Goal: Complete application form

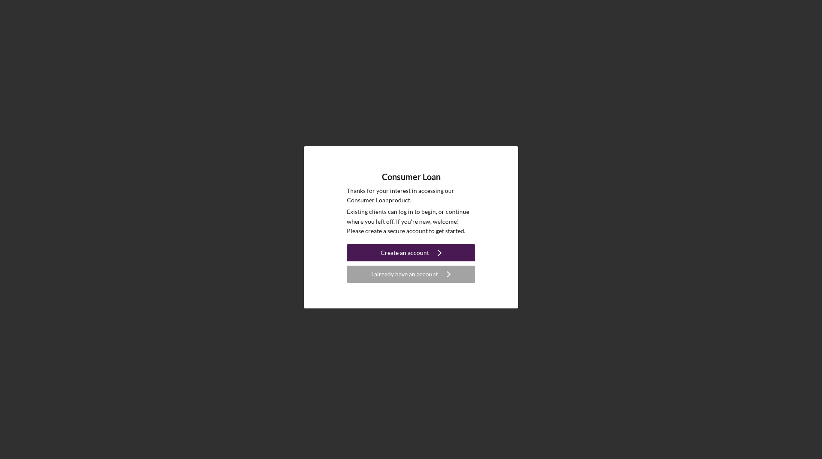
click at [408, 249] on div "Create an account" at bounding box center [404, 252] width 48 height 17
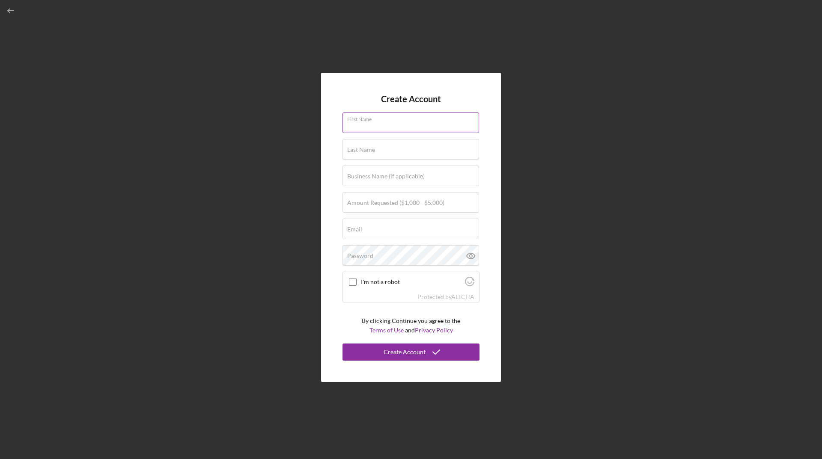
click at [415, 125] on input "First Name" at bounding box center [410, 123] width 136 height 21
type input "[PERSON_NAME]"
type input "Duma"
type input "[PERSON_NAME][EMAIL_ADDRESS][DOMAIN_NAME]"
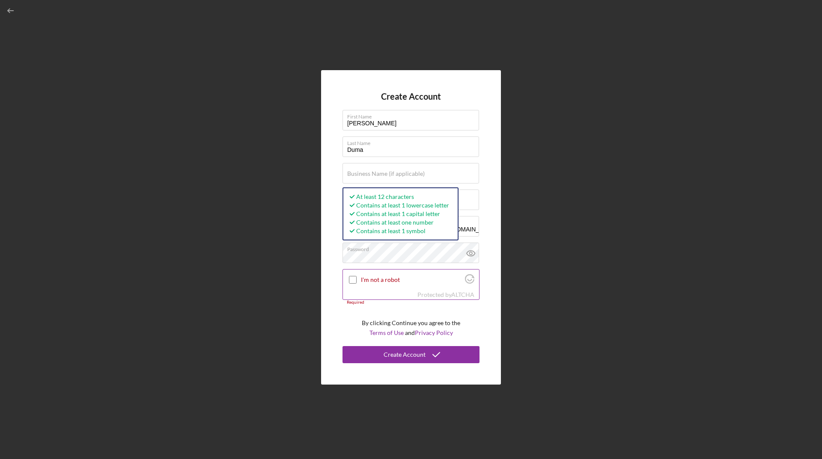
drag, startPoint x: 351, startPoint y: 278, endPoint x: 375, endPoint y: 282, distance: 24.4
click at [352, 277] on input "I'm not a robot" at bounding box center [353, 280] width 8 height 8
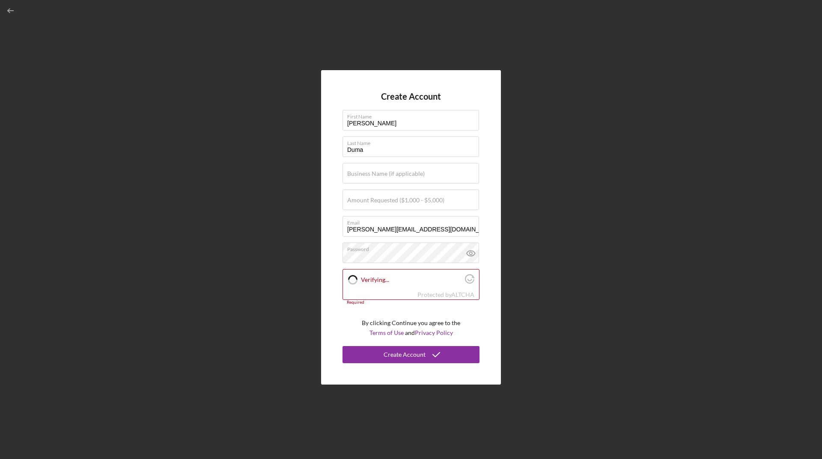
checkbox input "true"
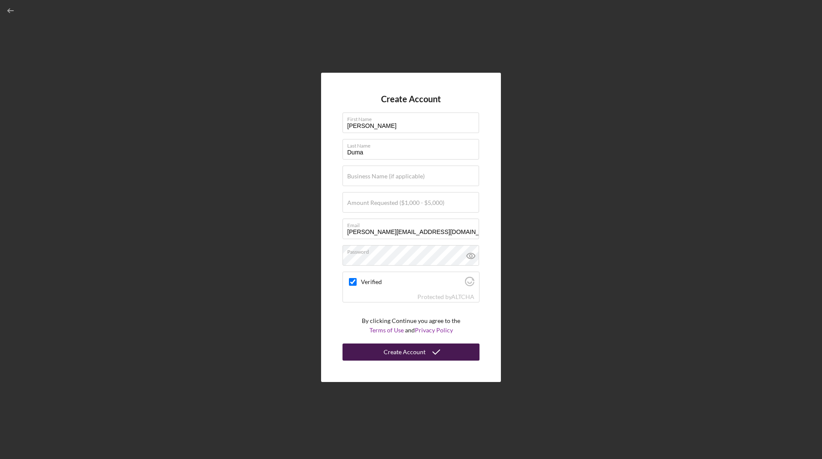
click at [402, 350] on div "Create Account" at bounding box center [404, 352] width 42 height 17
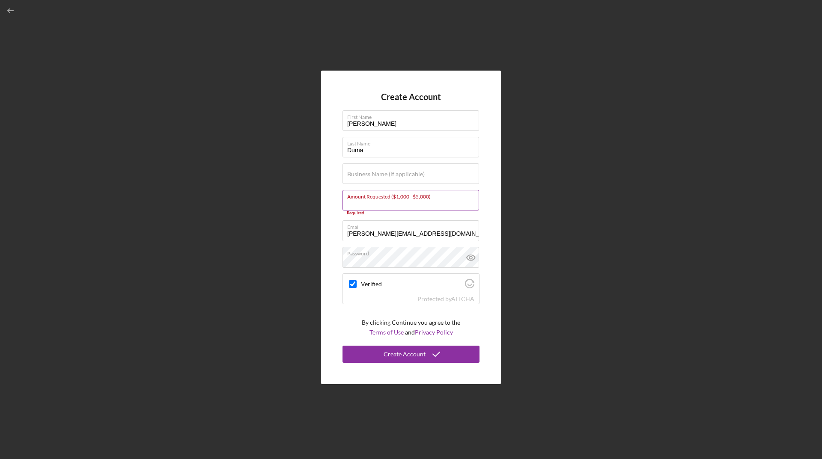
click at [447, 201] on input "Amount Requested ($1,000 - $5,000)" at bounding box center [410, 200] width 136 height 21
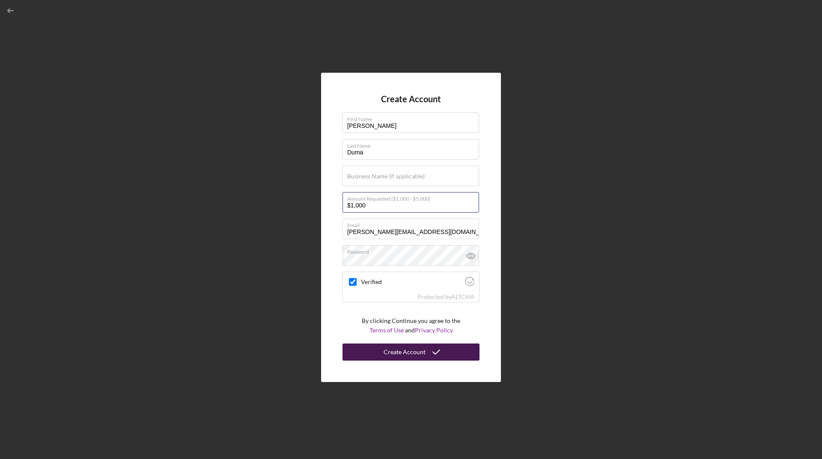
type input "$1,000"
click at [407, 352] on div "Create Account" at bounding box center [404, 352] width 42 height 17
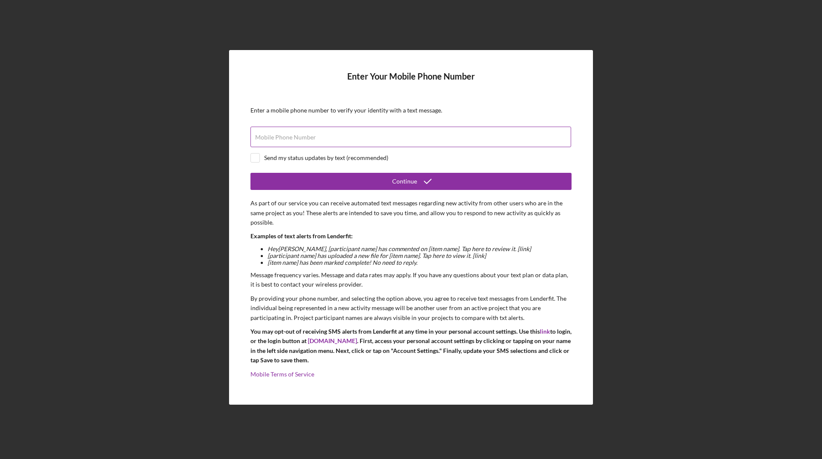
click at [325, 138] on input "Mobile Phone Number" at bounding box center [410, 137] width 320 height 21
type input "[PHONE_NUMBER]"
click at [256, 159] on input "checkbox" at bounding box center [255, 158] width 9 height 9
checkbox input "true"
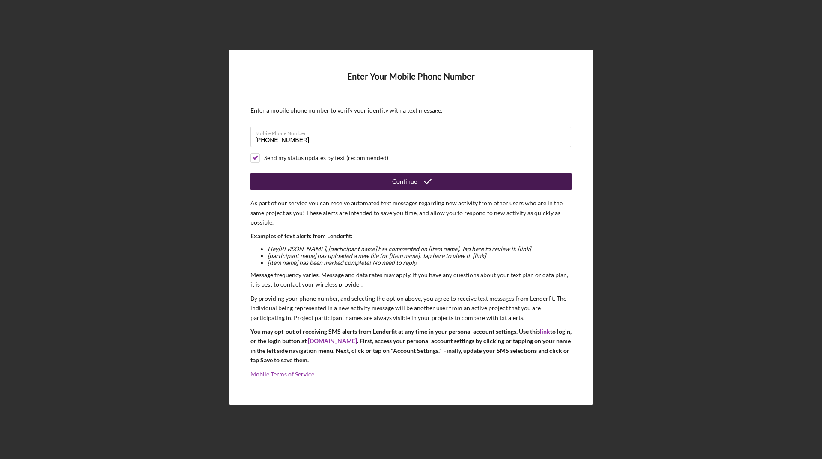
click at [407, 181] on div "Continue" at bounding box center [404, 181] width 25 height 17
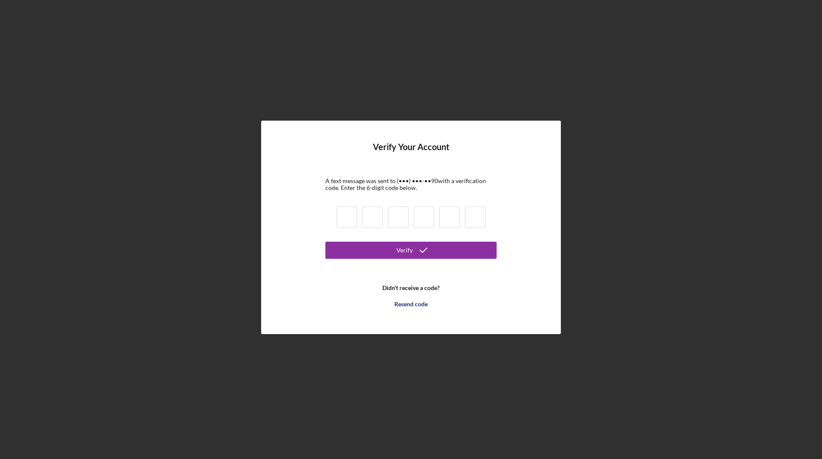
drag, startPoint x: 343, startPoint y: 212, endPoint x: 348, endPoint y: 217, distance: 7.9
click at [344, 212] on input at bounding box center [346, 217] width 21 height 21
type input "1"
type input "4"
type input "6"
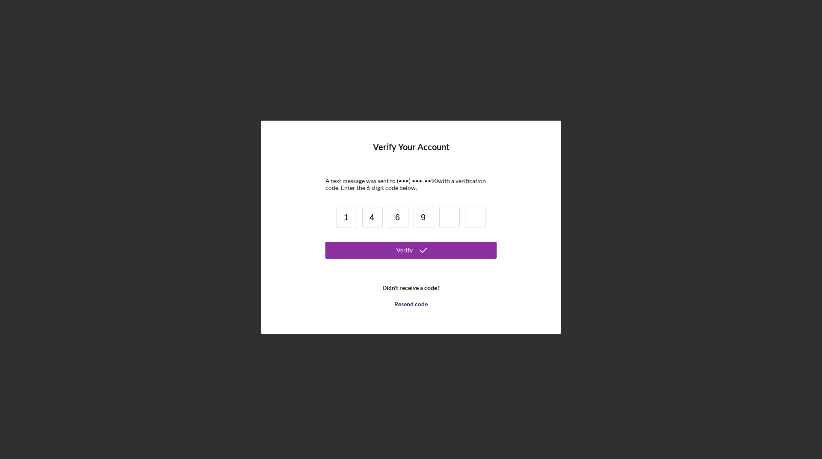
type input "9"
type input "6"
type input "9"
click at [325, 242] on button "Verify" at bounding box center [410, 250] width 171 height 17
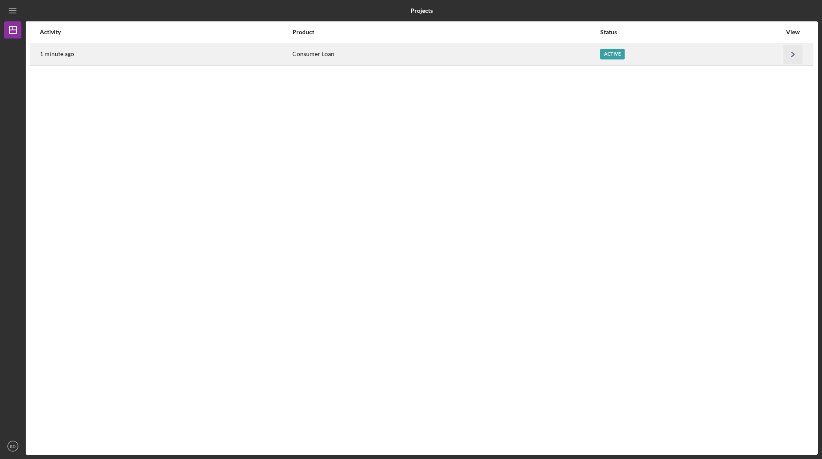
click at [792, 52] on icon "Icon/Navigate" at bounding box center [792, 53] width 19 height 19
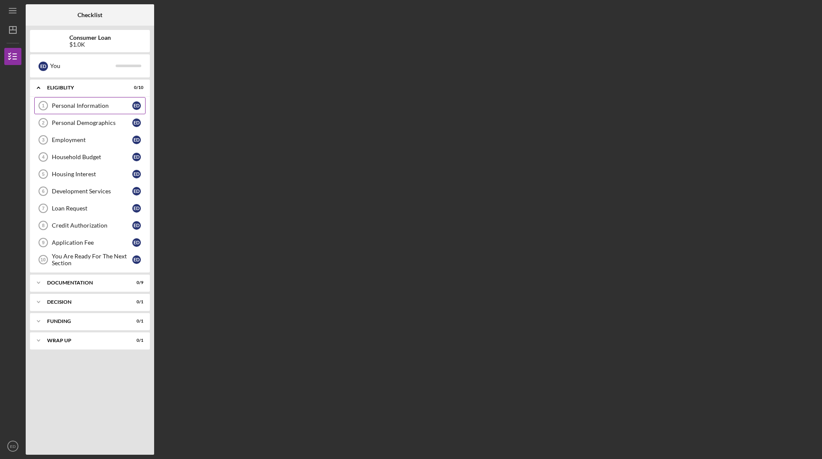
click at [77, 104] on div "Personal Information" at bounding box center [92, 105] width 80 height 7
click at [38, 87] on icon "Icon/Expander" at bounding box center [38, 87] width 17 height 17
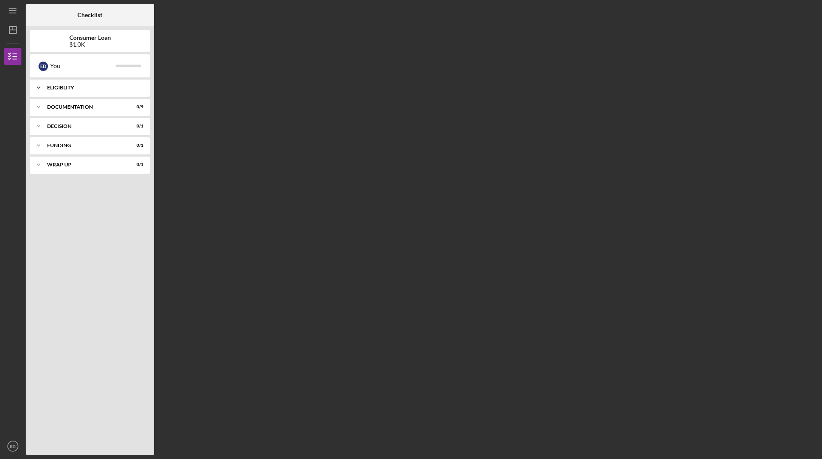
click at [37, 85] on icon "Icon/Expander" at bounding box center [38, 87] width 17 height 17
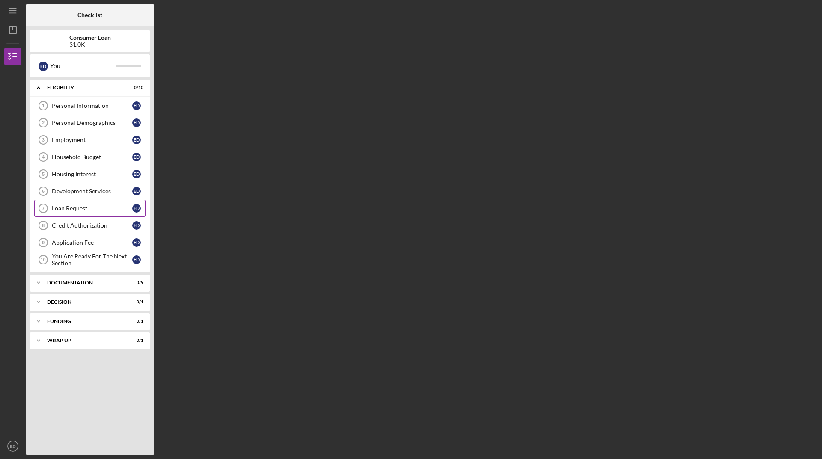
click at [71, 207] on div "Loan Request" at bounding box center [92, 208] width 80 height 7
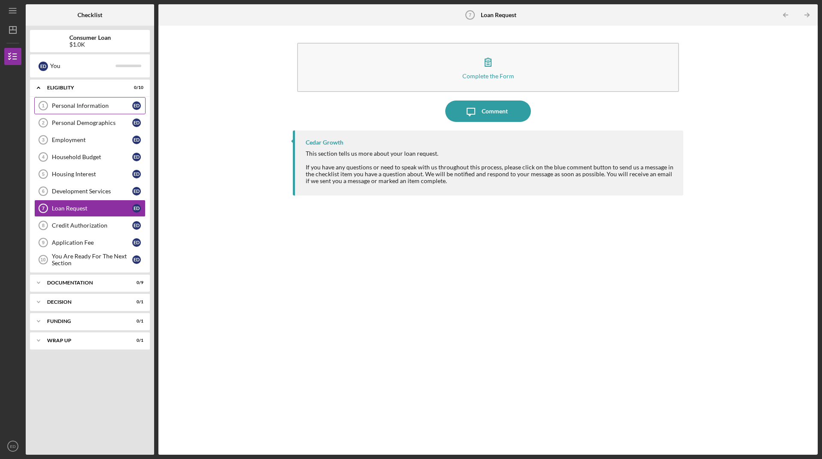
click at [89, 104] on div "Personal Information" at bounding box center [92, 105] width 80 height 7
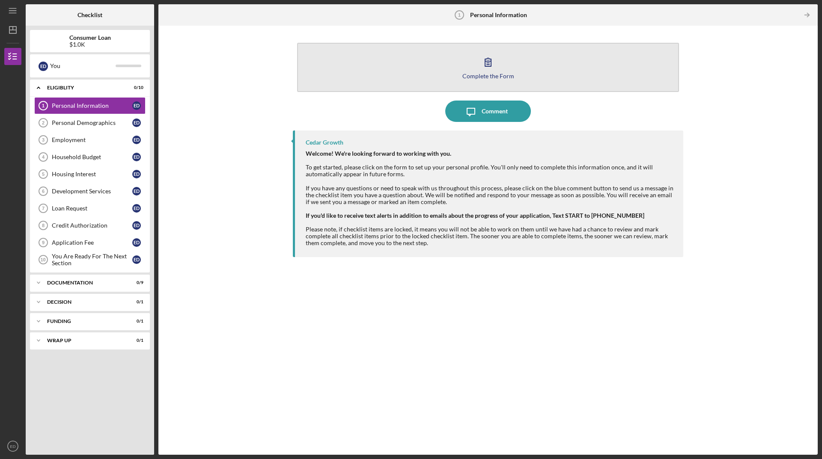
click at [478, 64] on icon "button" at bounding box center [487, 61] width 21 height 21
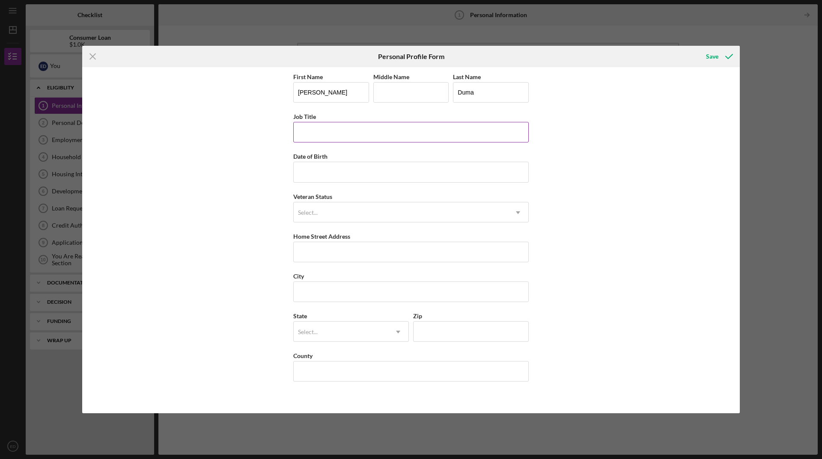
click at [426, 134] on input "Job Title" at bounding box center [410, 132] width 235 height 21
type input "Human Resource Supervisor"
click at [353, 178] on input "Date of Birth" at bounding box center [410, 172] width 235 height 21
type input "[DATE]"
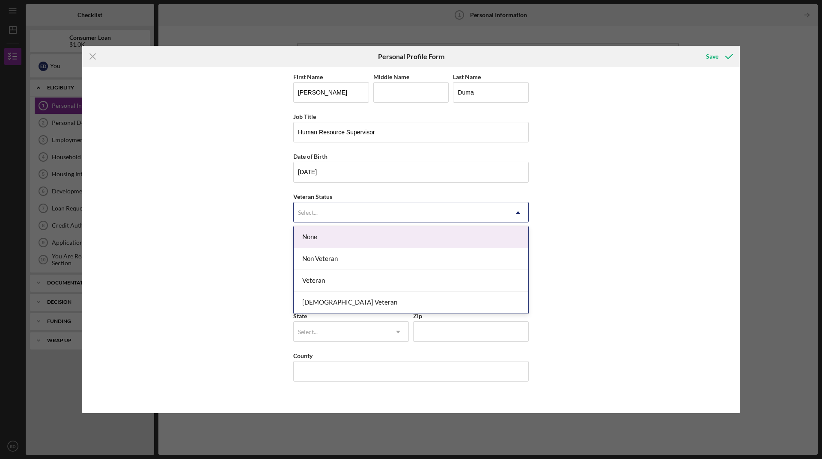
click at [518, 212] on use at bounding box center [518, 212] width 4 height 3
click at [318, 236] on div "None" at bounding box center [411, 237] width 234 height 22
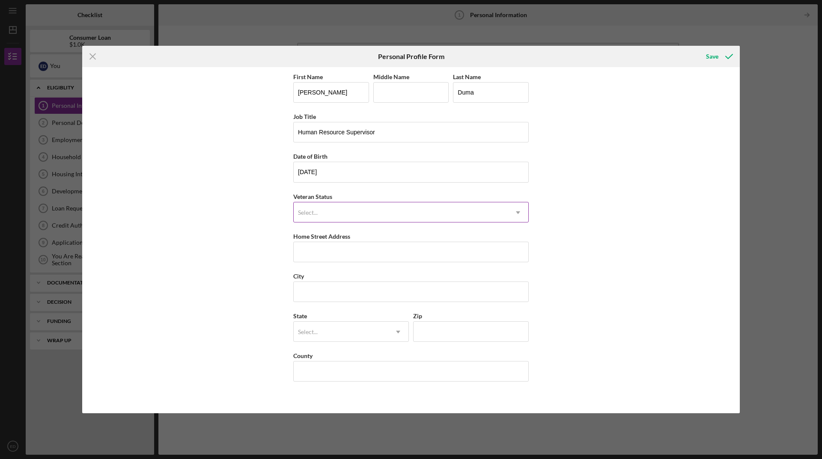
drag, startPoint x: 517, startPoint y: 214, endPoint x: 506, endPoint y: 214, distance: 11.1
click at [517, 214] on icon "Icon/Dropdown Arrow" at bounding box center [517, 212] width 21 height 21
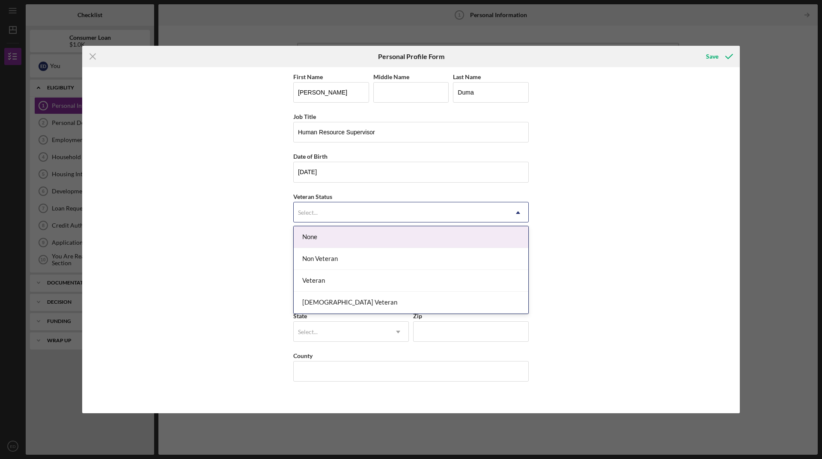
click at [331, 238] on div "None" at bounding box center [411, 237] width 234 height 22
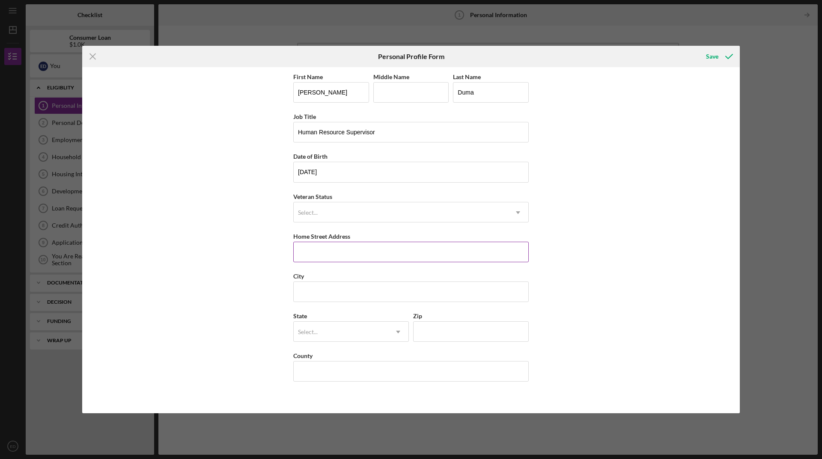
click at [315, 255] on input "Home Street Address" at bounding box center [410, 252] width 235 height 21
type input "[STREET_ADDRESS][PERSON_NAME]"
type input "M"
type input "[US_STATE] Dells"
type input "53965"
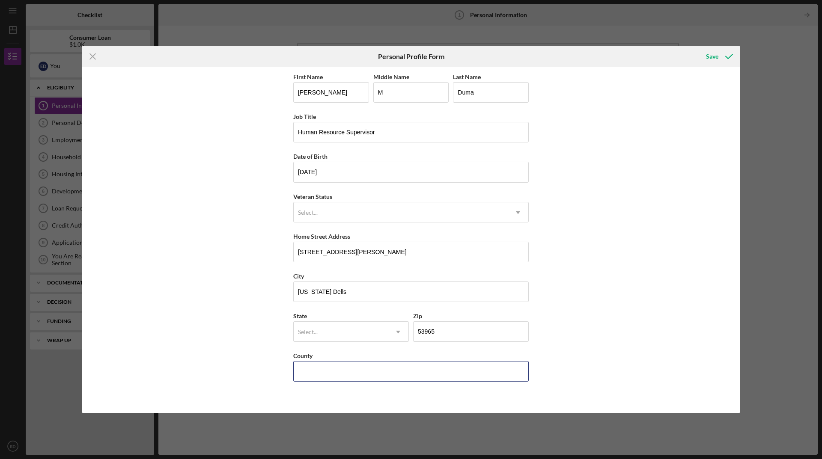
type input "WI"
click at [398, 334] on icon "Icon/Dropdown Arrow" at bounding box center [398, 332] width 21 height 21
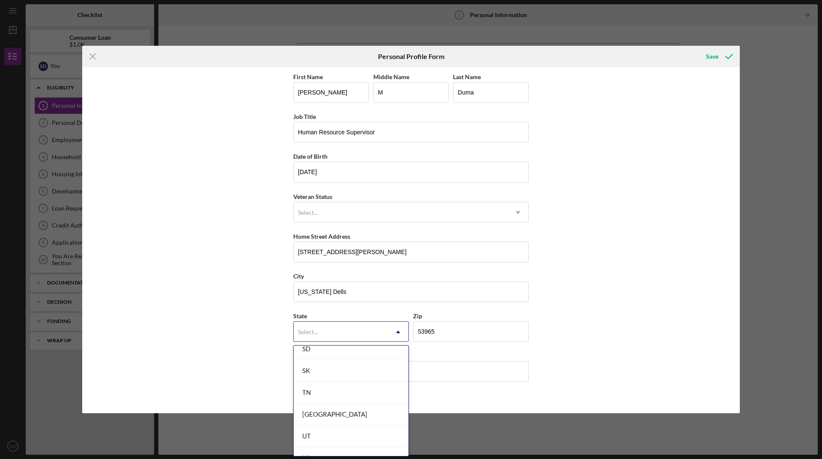
scroll to position [1548, 0]
click at [351, 377] on div "WI" at bounding box center [351, 380] width 115 height 22
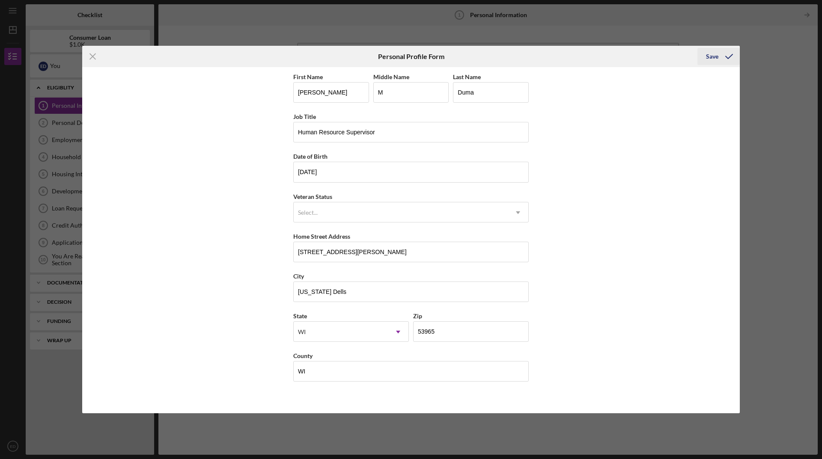
click at [711, 55] on div "Save" at bounding box center [712, 56] width 12 height 17
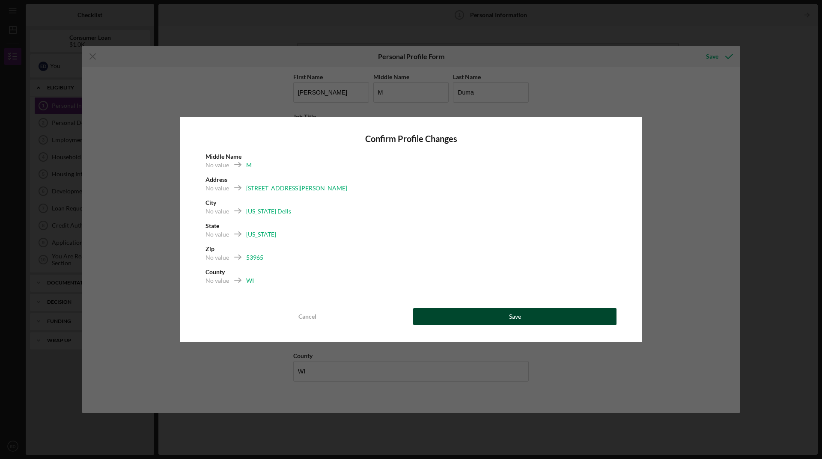
click at [515, 314] on div "Save" at bounding box center [515, 316] width 12 height 17
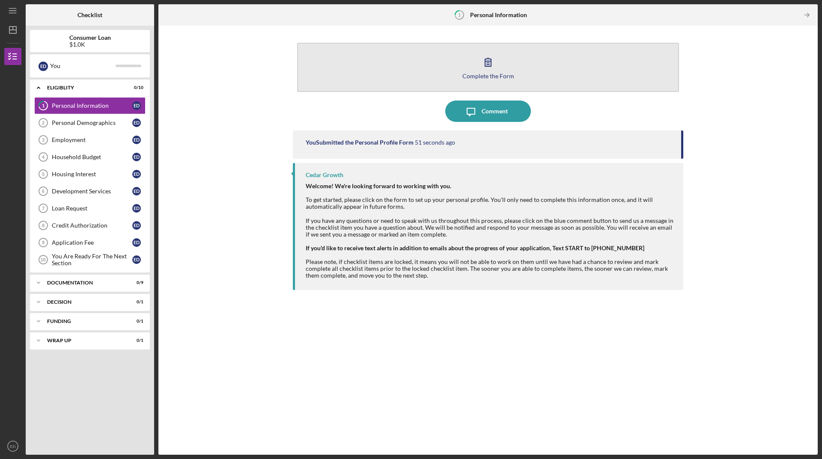
click at [484, 63] on icon "button" at bounding box center [487, 61] width 21 height 21
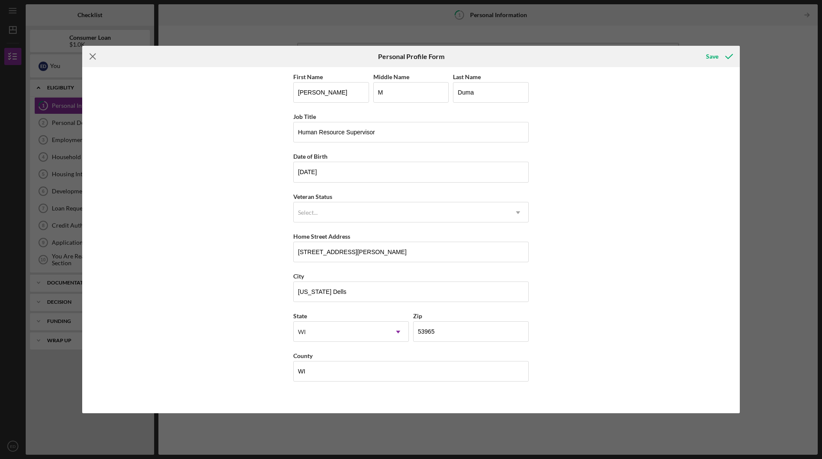
click at [92, 56] on line at bounding box center [93, 57] width 6 height 6
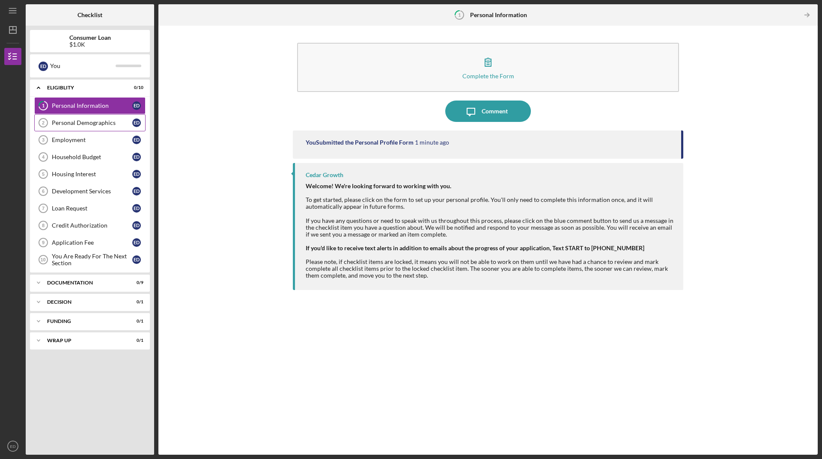
click at [84, 120] on div "Personal Demographics" at bounding box center [92, 122] width 80 height 7
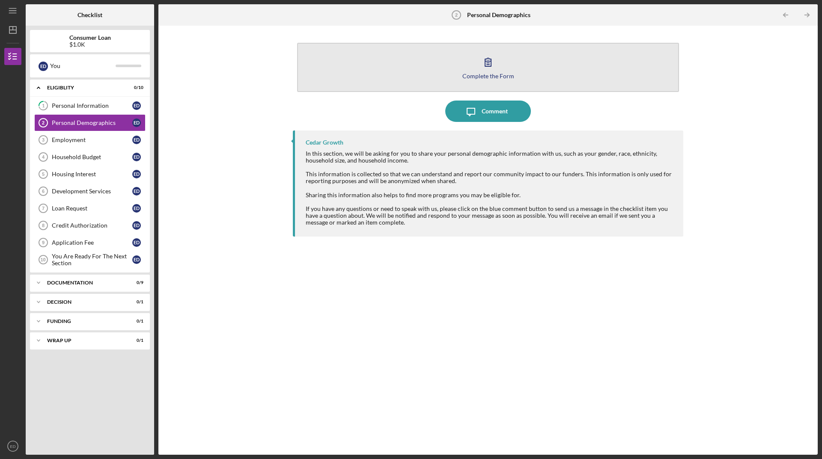
click at [488, 68] on icon "button" at bounding box center [487, 61] width 21 height 21
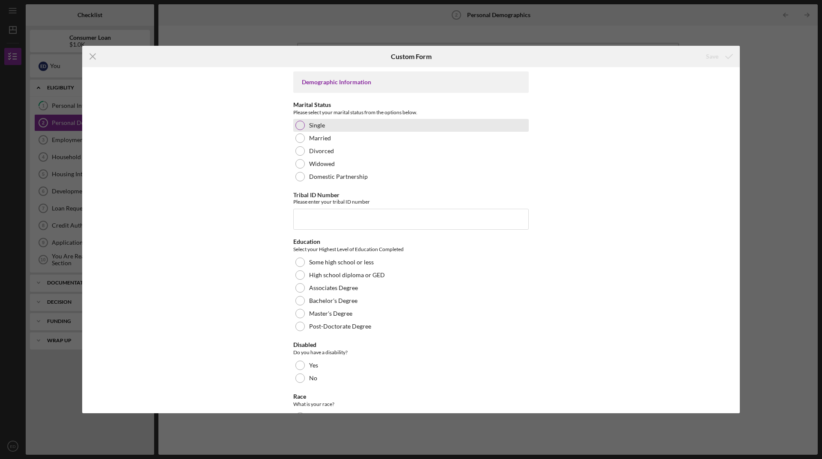
click at [299, 125] on div at bounding box center [299, 125] width 9 height 9
click at [339, 214] on input "Tribal ID Number" at bounding box center [410, 219] width 235 height 21
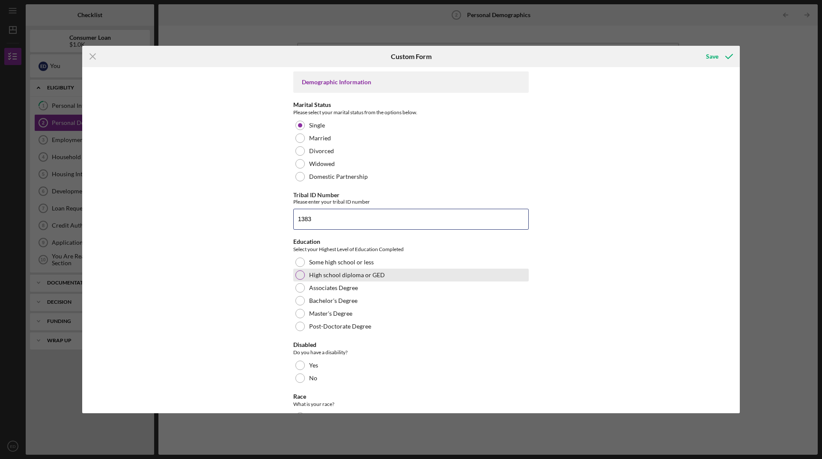
type input "1383"
click at [302, 274] on div at bounding box center [299, 274] width 9 height 9
drag, startPoint x: 739, startPoint y: 200, endPoint x: 737, endPoint y: 214, distance: 13.9
click at [737, 214] on div "Icon/Menu Close Custom Form Save Demographic Information Marital Status Please …" at bounding box center [411, 229] width 822 height 459
click at [676, 205] on div "Demographic Information Marital Status Please select your marital status from t…" at bounding box center [410, 240] width 657 height 346
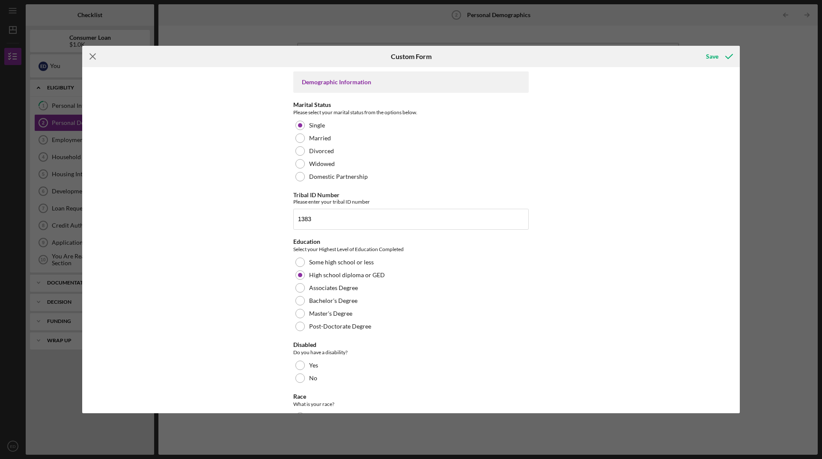
click at [91, 55] on line at bounding box center [93, 57] width 6 height 6
